Goal: Navigation & Orientation: Go to known website

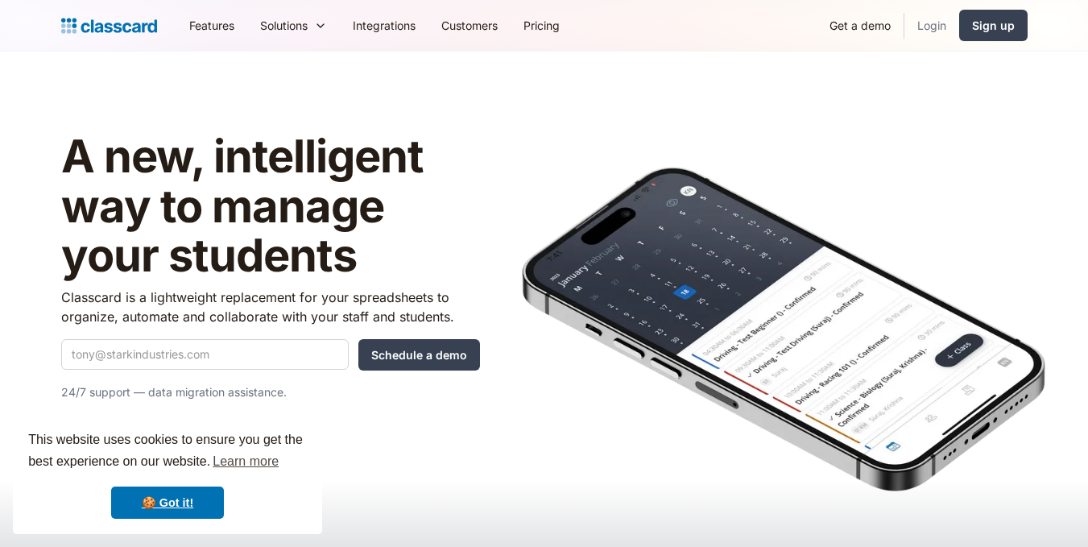
click at [927, 27] on link "Login" at bounding box center [931, 25] width 55 height 36
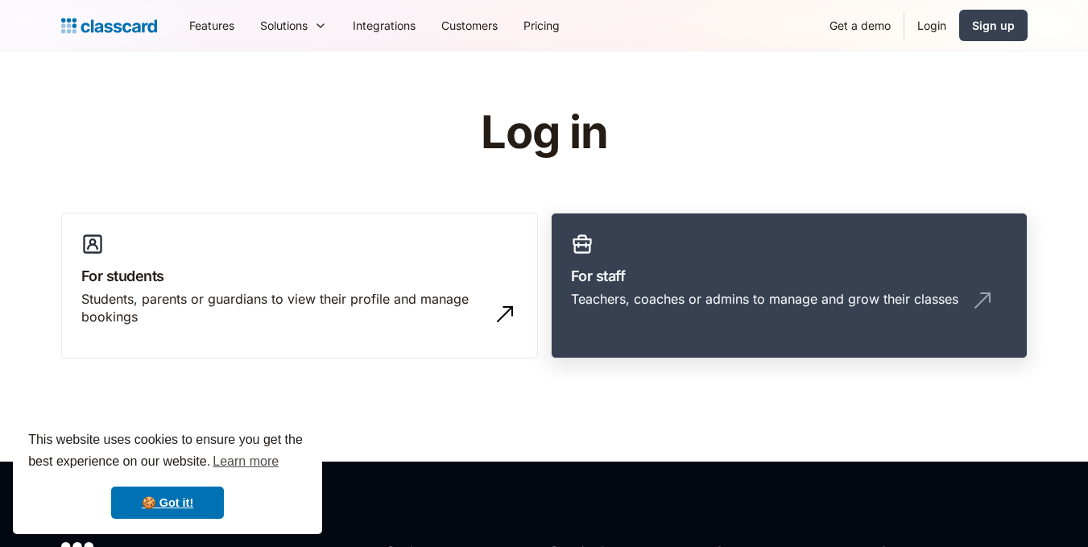
click at [668, 271] on h3 "For staff" at bounding box center [789, 276] width 436 height 22
